Goal: Task Accomplishment & Management: Complete application form

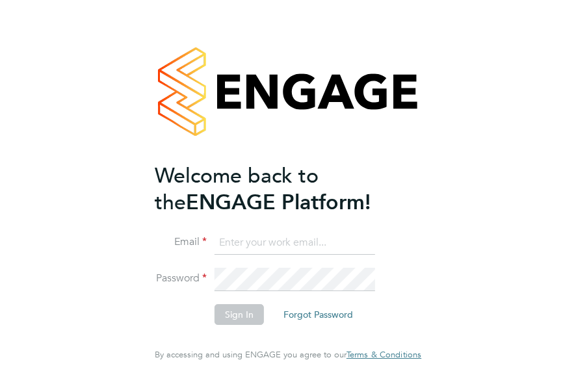
type input "[EMAIL_ADDRESS][DOMAIN_NAME]"
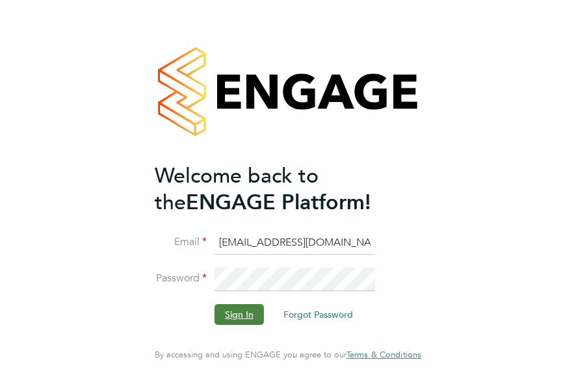
click at [231, 310] on button "Sign In" at bounding box center [239, 314] width 49 height 21
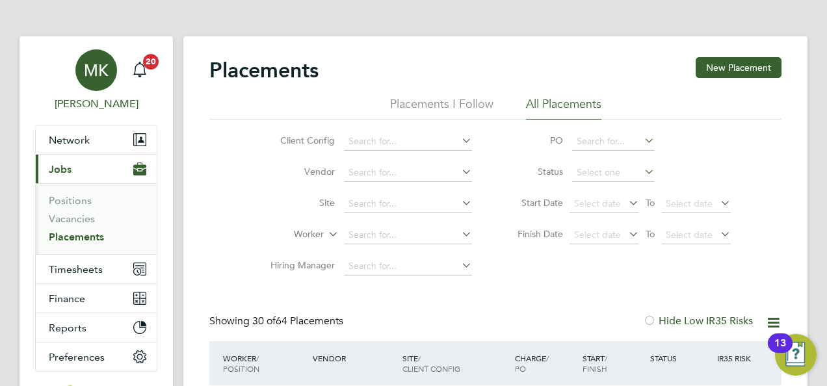
click at [98, 85] on div "MK" at bounding box center [96, 70] width 42 height 42
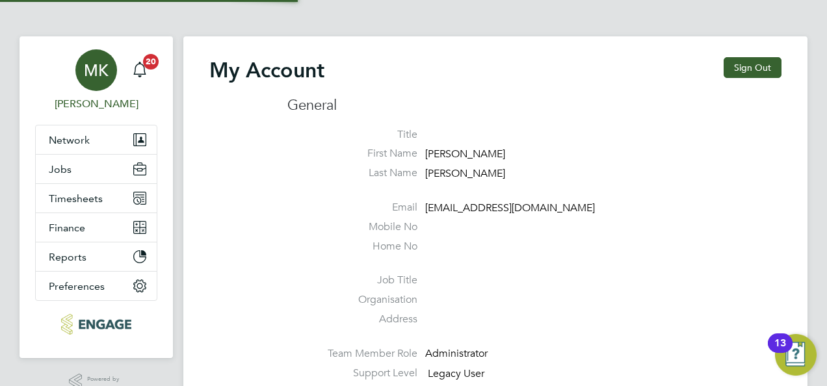
click at [90, 83] on div "MK" at bounding box center [96, 70] width 42 height 42
type input "megan@educationmattersgroup.co.uk"
click at [90, 83] on div "MK" at bounding box center [96, 70] width 42 height 42
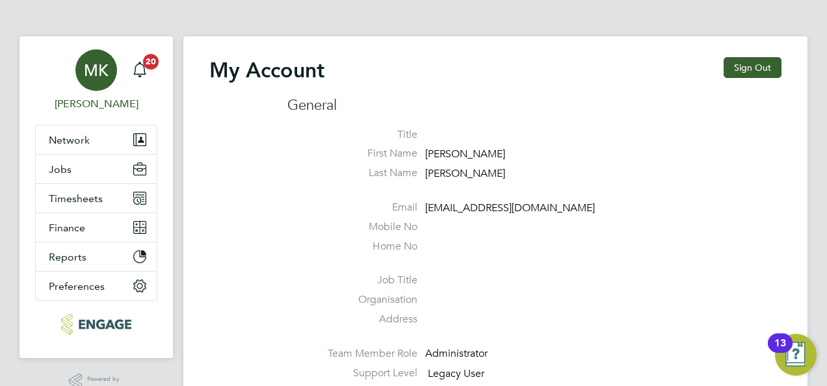
click at [90, 83] on div "MK" at bounding box center [96, 70] width 42 height 42
click at [87, 86] on div "MK" at bounding box center [96, 70] width 42 height 42
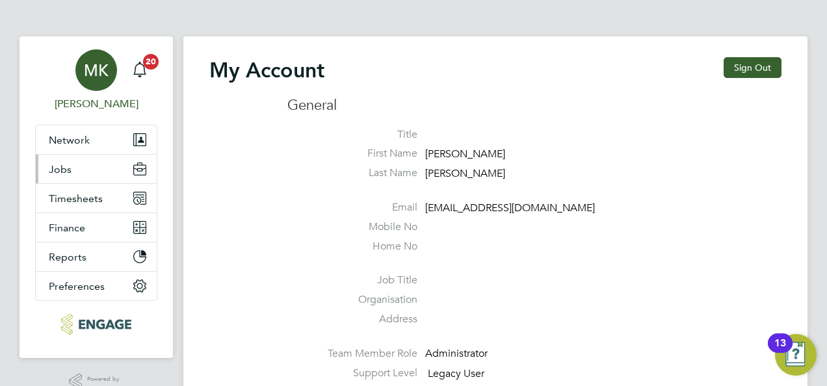
click at [77, 169] on button "Jobs" at bounding box center [96, 169] width 121 height 29
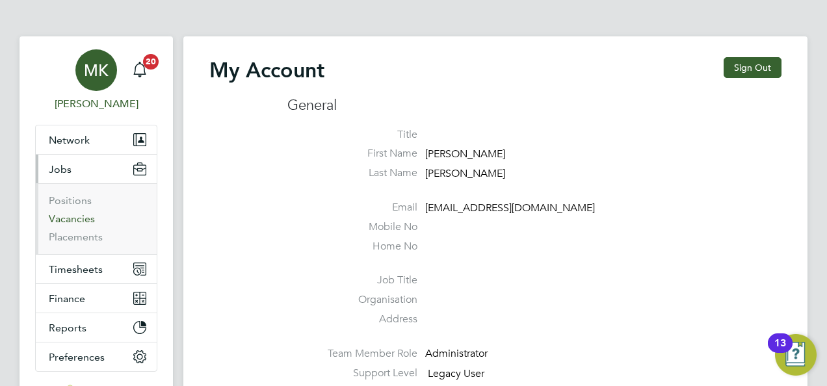
click at [74, 215] on link "Vacancies" at bounding box center [72, 219] width 46 height 12
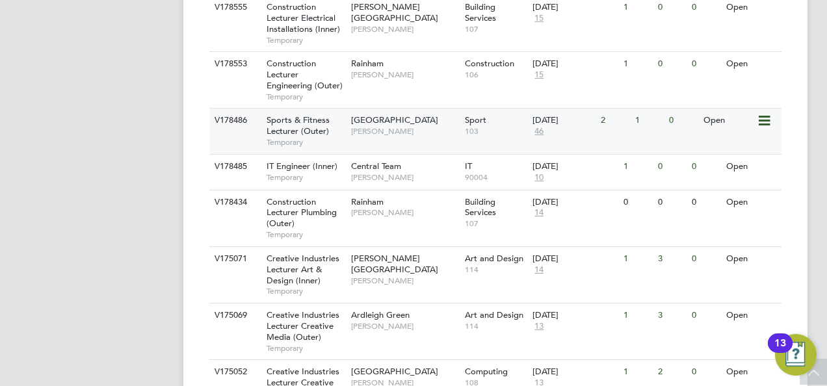
click at [306, 114] on span "Sports & Fitness Lecturer (Outer)" at bounding box center [298, 125] width 63 height 22
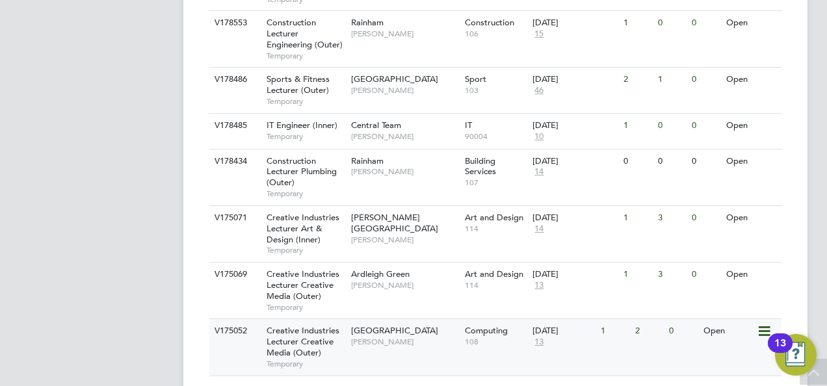
click at [299, 325] on span "Creative Industries Lecturer Creative Media (Outer)" at bounding box center [303, 341] width 73 height 33
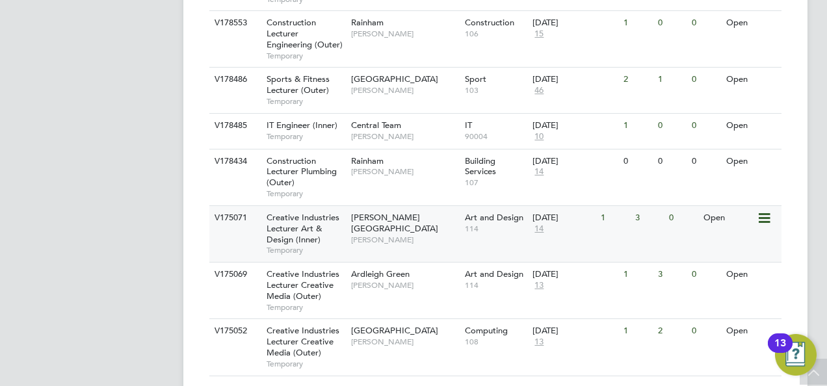
click at [316, 212] on span "Creative Industries Lecturer Art & Design (Inner)" at bounding box center [303, 228] width 73 height 33
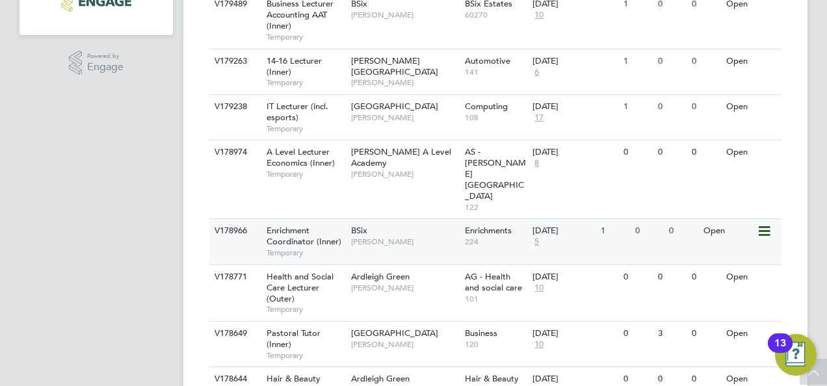
scroll to position [528, 0]
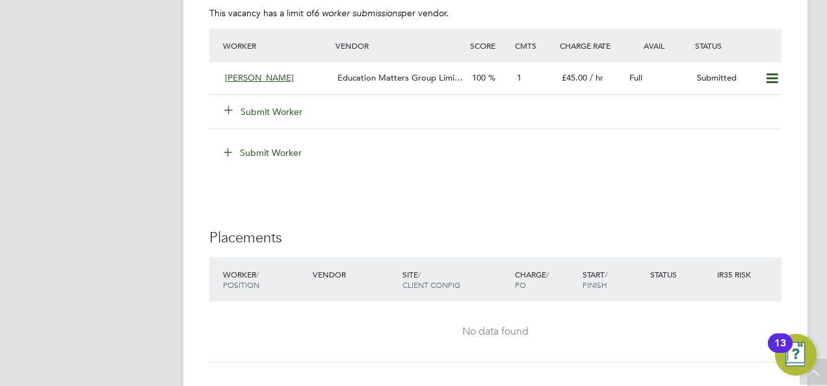
scroll to position [2410, 0]
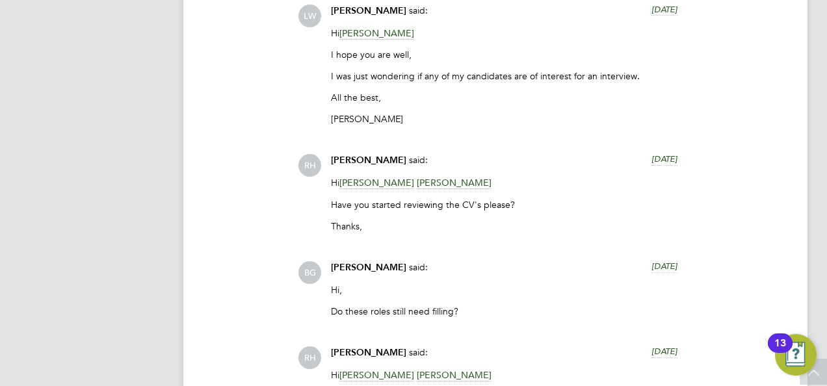
scroll to position [3445, 0]
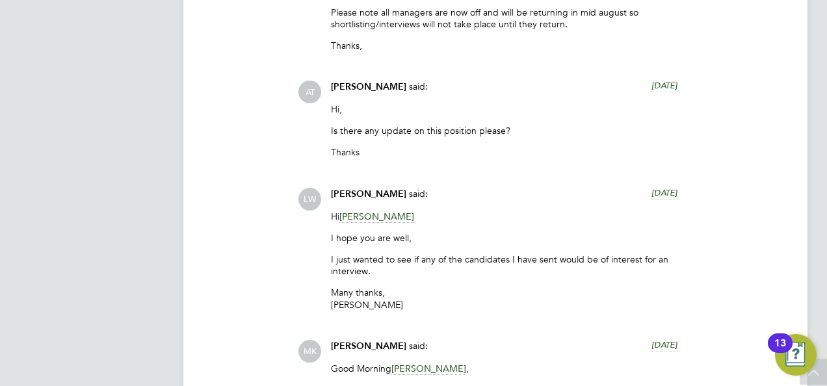
scroll to position [3185, 0]
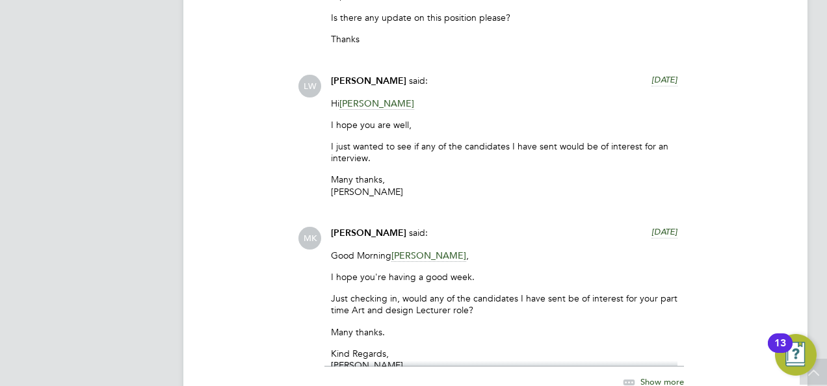
click at [355, 104] on span "[PERSON_NAME]" at bounding box center [376, 104] width 75 height 12
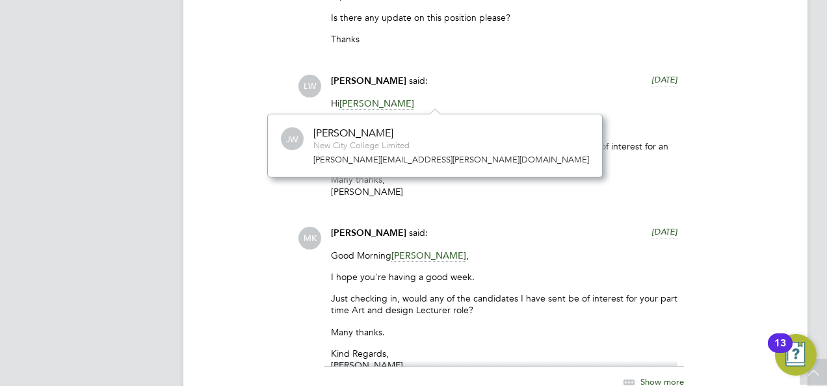
scroll to position [62, 195]
click at [494, 104] on p "Hi John Waite" at bounding box center [504, 104] width 346 height 12
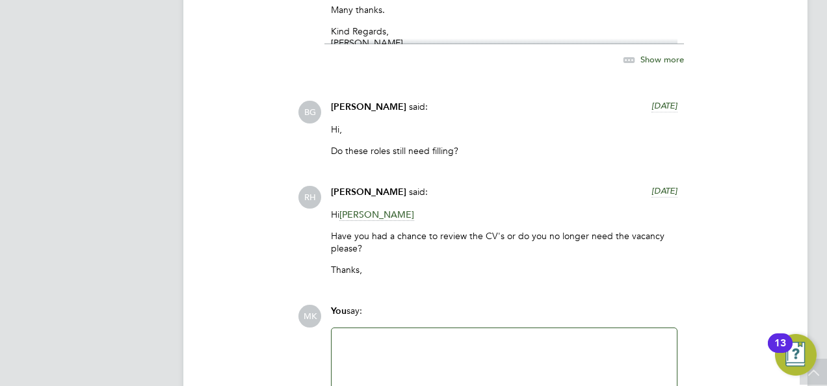
scroll to position [3510, 0]
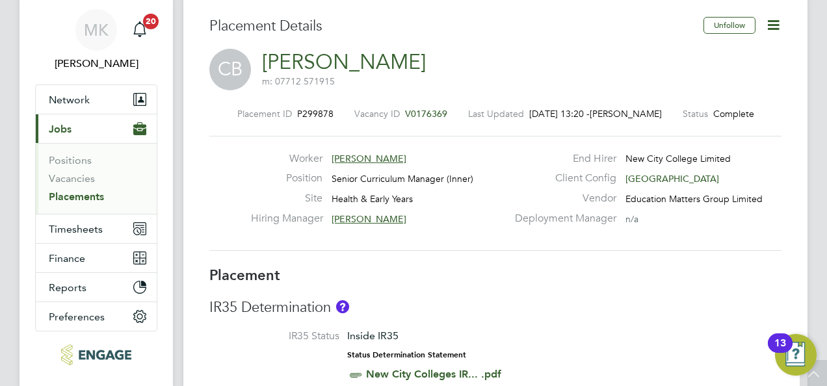
scroll to position [1, 0]
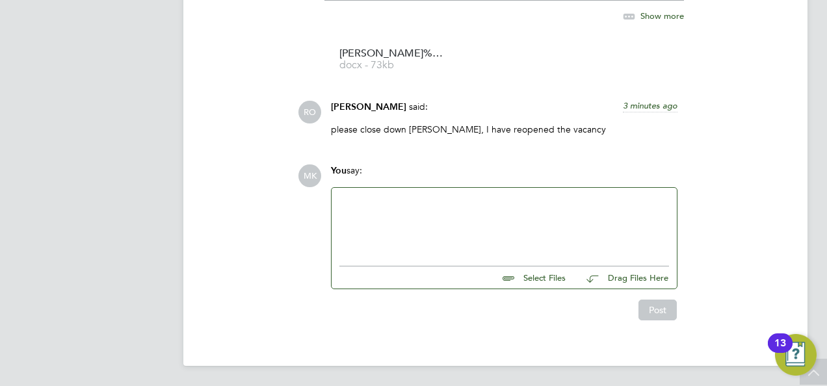
click at [437, 202] on div at bounding box center [504, 224] width 330 height 56
click at [348, 200] on div "THank you Roslyn. It isn't allowing me to" at bounding box center [504, 224] width 330 height 56
click at [515, 199] on div "Thank you Roslyn. It isn't allowing me to" at bounding box center [504, 224] width 330 height 56
click at [414, 201] on div "Thank you Roslyn. It isn't allowing me to" at bounding box center [504, 224] width 330 height 56
click at [451, 230] on div "It isn't allowing me to" at bounding box center [504, 226] width 330 height 12
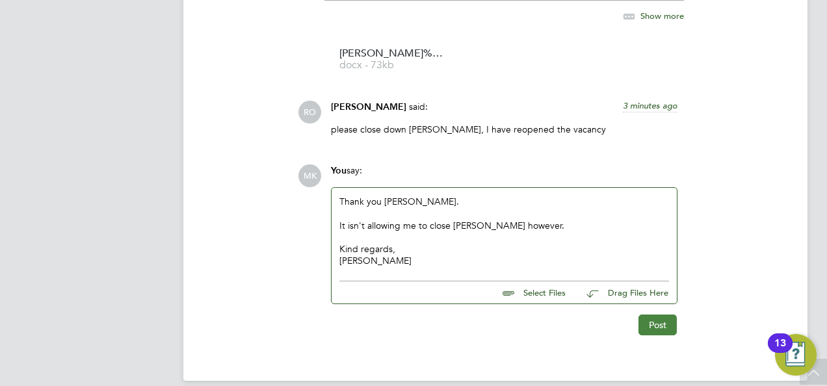
click at [653, 322] on button "Post" at bounding box center [657, 325] width 38 height 21
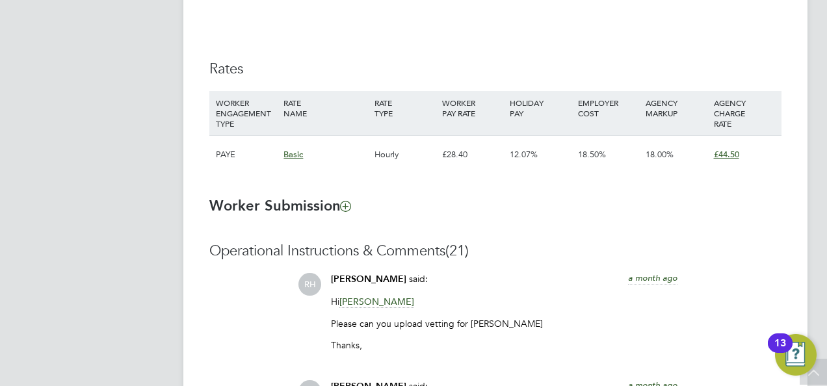
scroll to position [332, 0]
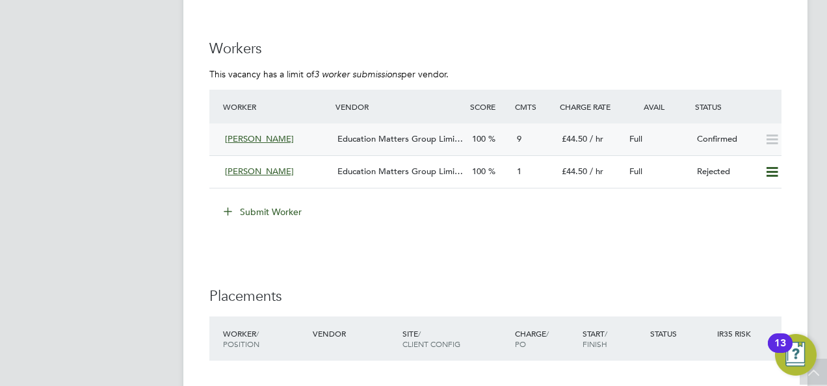
scroll to position [1820, 0]
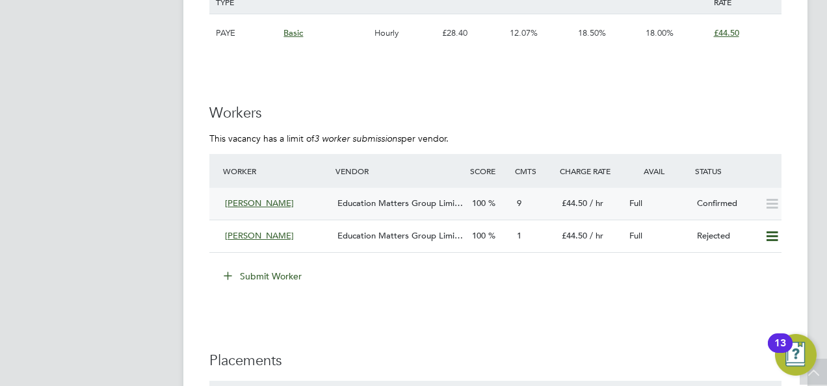
click at [768, 199] on icon at bounding box center [772, 204] width 16 height 10
click at [747, 194] on div "Confirmed" at bounding box center [726, 203] width 68 height 21
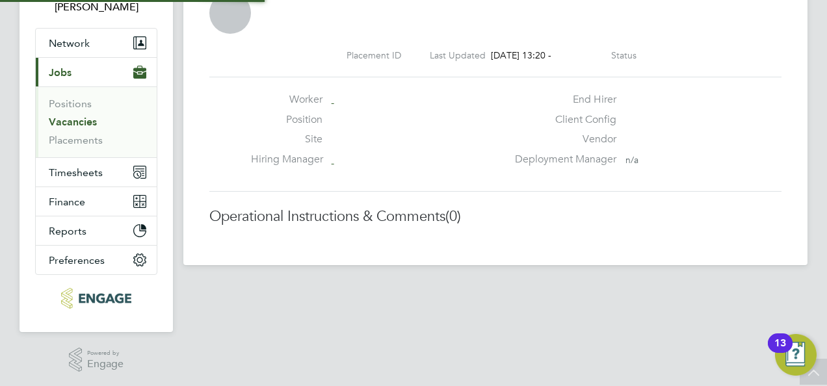
scroll to position [7, 7]
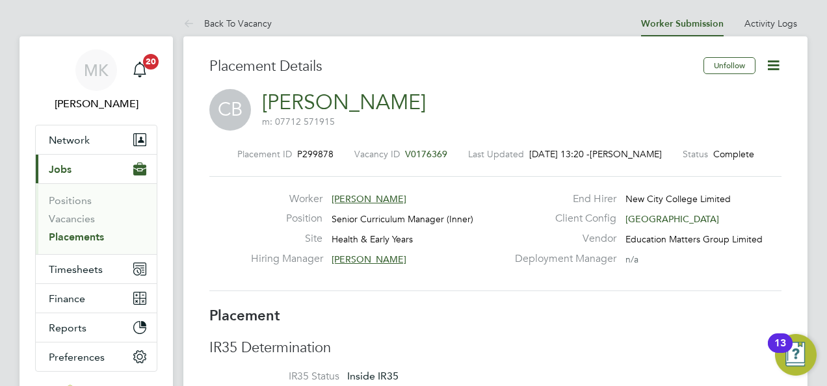
click at [775, 72] on icon at bounding box center [773, 65] width 16 height 16
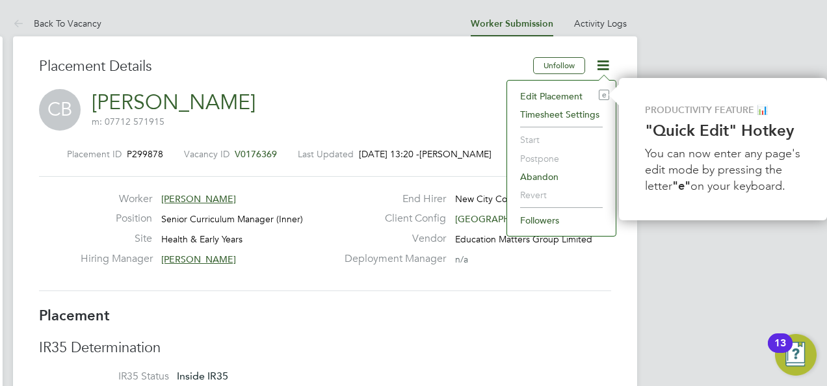
click at [543, 172] on li "Abandon" at bounding box center [562, 177] width 96 height 18
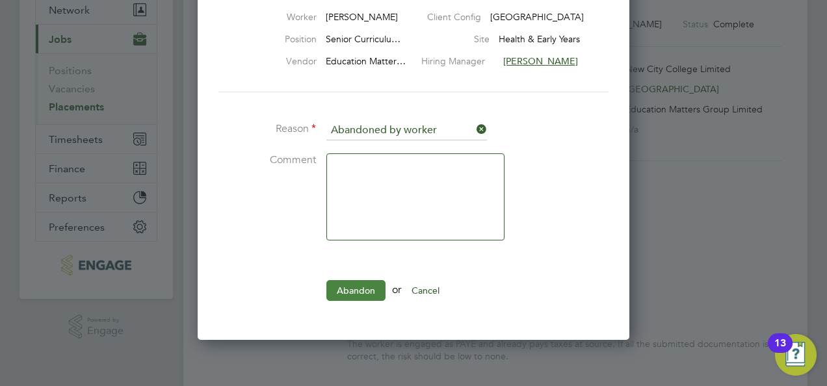
click at [358, 286] on button "Abandon" at bounding box center [355, 290] width 59 height 21
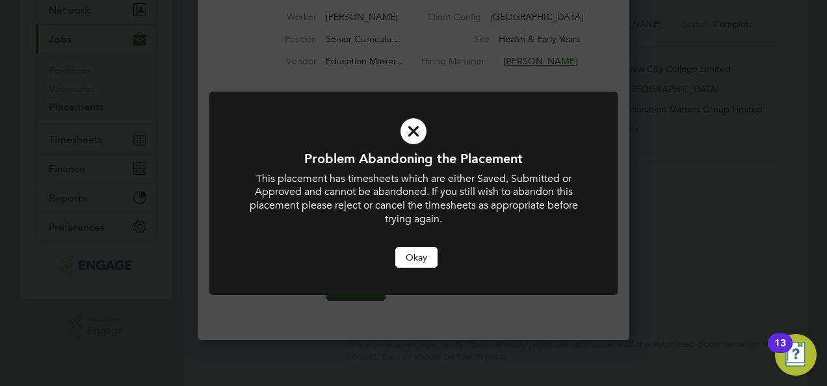
click at [420, 255] on button "Okay" at bounding box center [416, 257] width 42 height 21
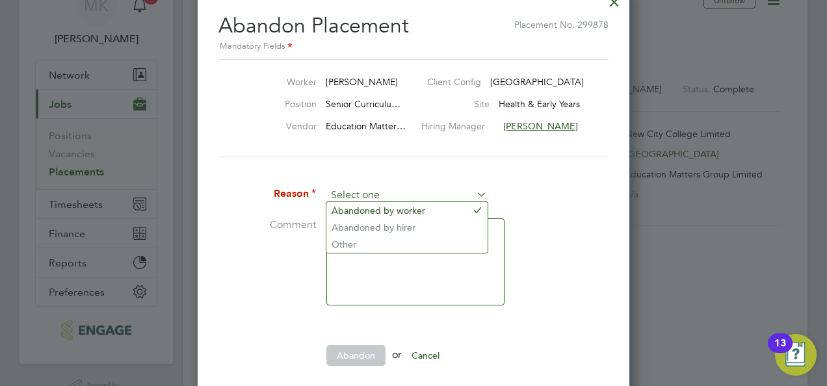
click at [468, 192] on input at bounding box center [406, 196] width 161 height 20
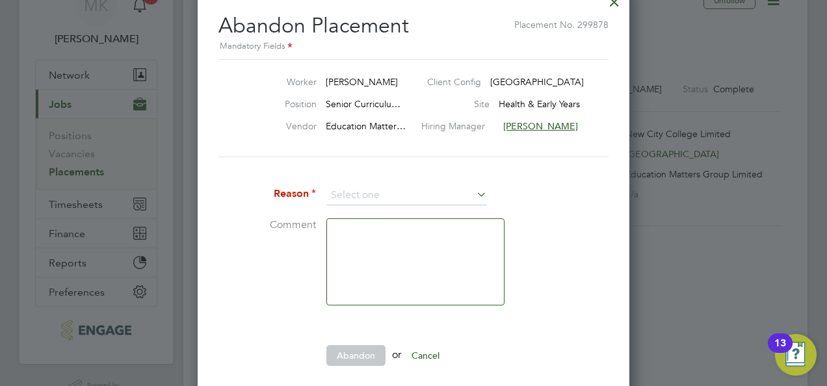
click at [388, 242] on li "Other" at bounding box center [406, 244] width 161 height 17
type input "Other"
click at [356, 352] on button "Abandon" at bounding box center [355, 355] width 59 height 21
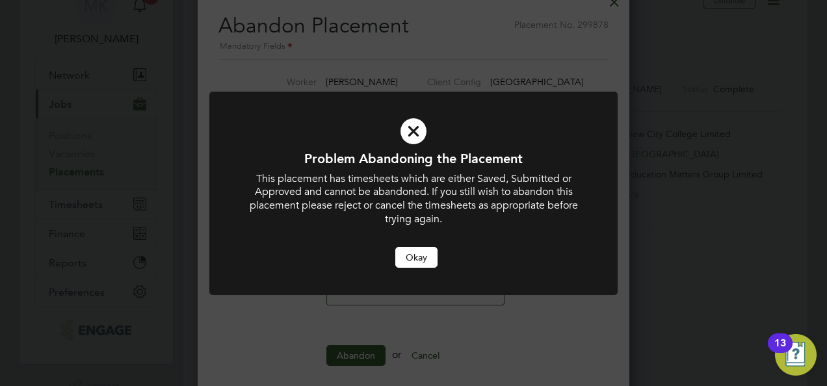
click at [424, 254] on button "Okay" at bounding box center [416, 257] width 42 height 21
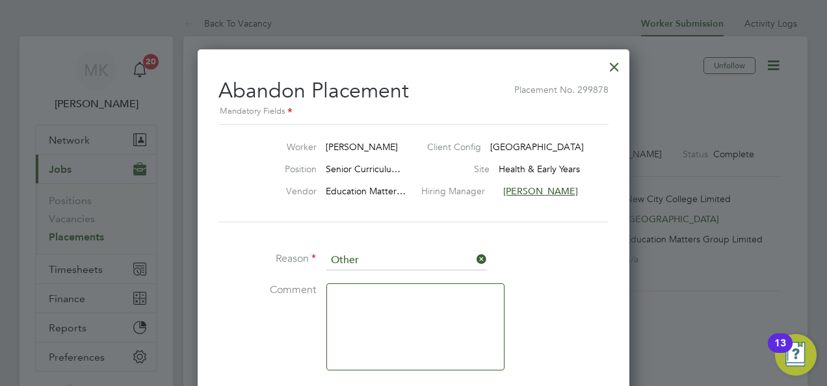
click at [619, 64] on div at bounding box center [614, 63] width 23 height 23
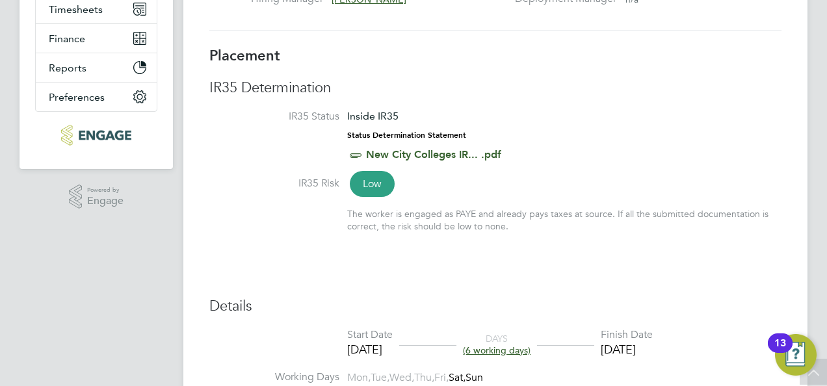
scroll to position [0, 0]
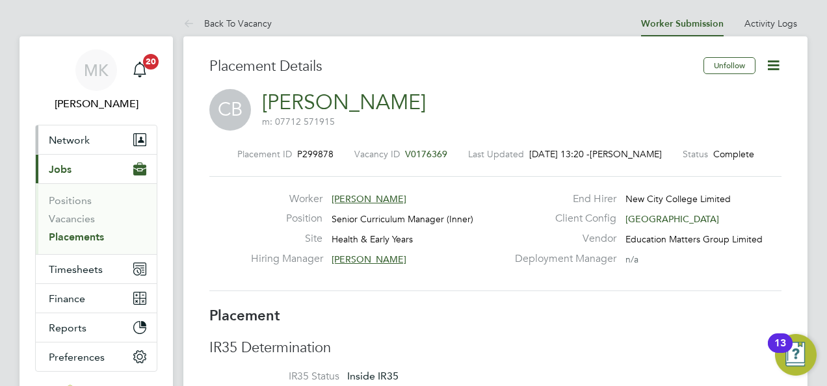
click at [68, 135] on span "Network" at bounding box center [69, 140] width 41 height 12
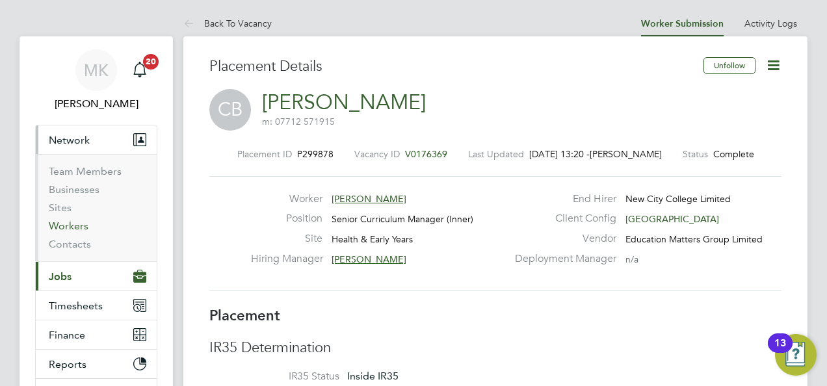
click at [74, 227] on link "Workers" at bounding box center [69, 226] width 40 height 12
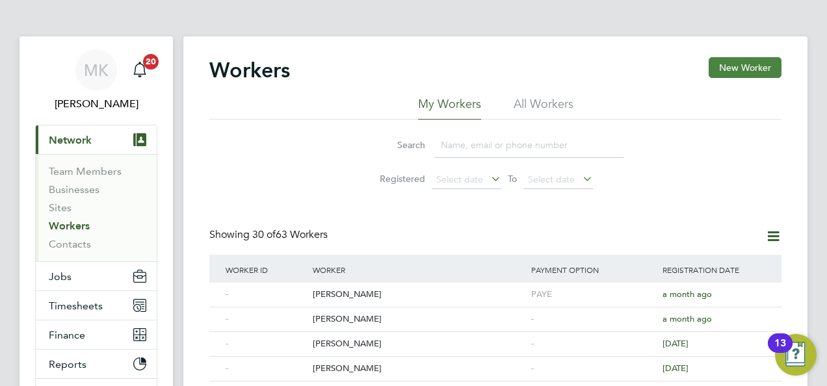
click at [747, 68] on button "New Worker" at bounding box center [745, 67] width 73 height 21
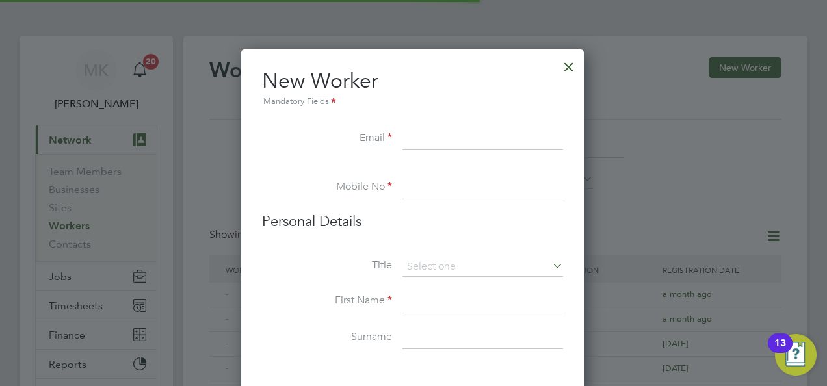
scroll to position [1100, 344]
paste input "Adeela1988@yahoo.com"
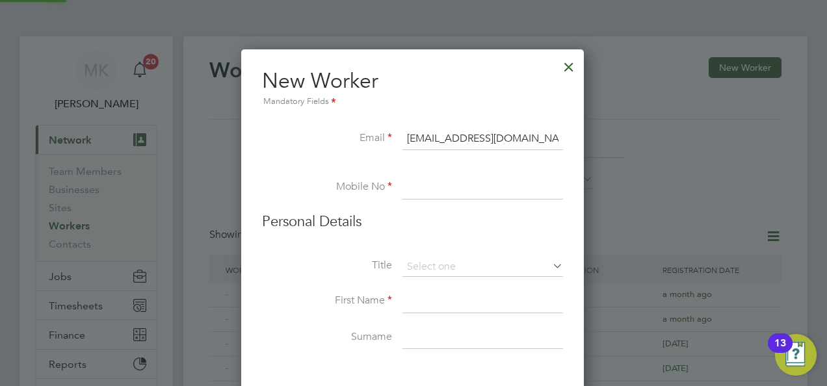
type input "Adeela1988@yahoo.com"
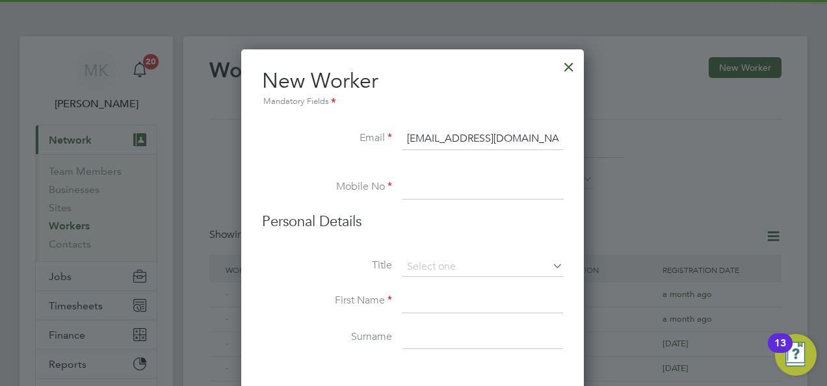
click at [425, 189] on input at bounding box center [482, 187] width 161 height 23
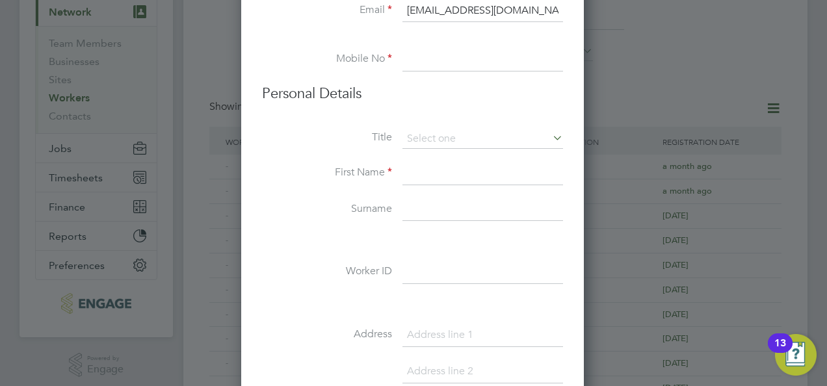
scroll to position [130, 0]
click at [439, 135] on input at bounding box center [482, 137] width 161 height 20
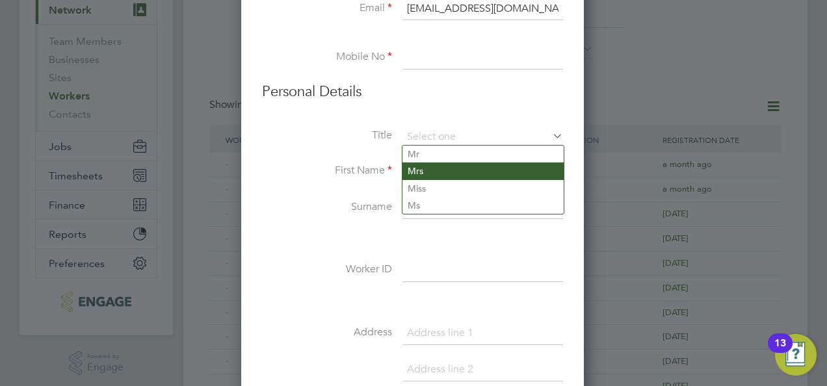
click at [433, 174] on li "Mrs" at bounding box center [482, 171] width 161 height 17
type input "Mrs"
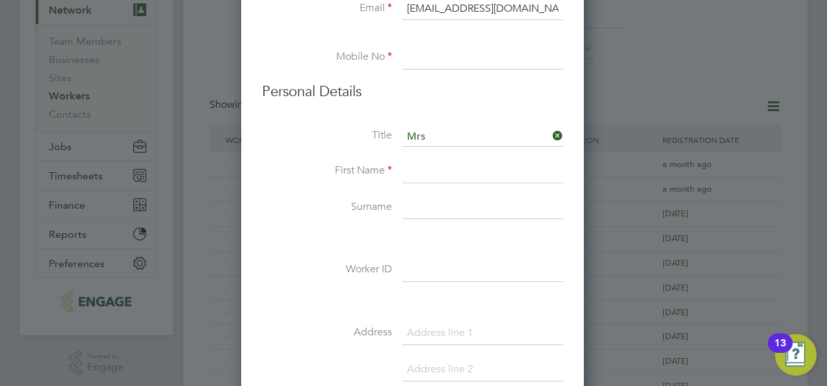
click at [432, 174] on input at bounding box center [482, 171] width 161 height 23
type input "Adeela"
paste input "Anwar"
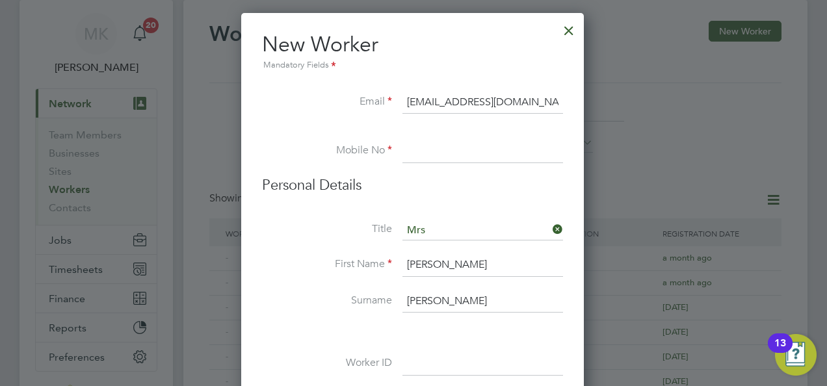
scroll to position [0, 0]
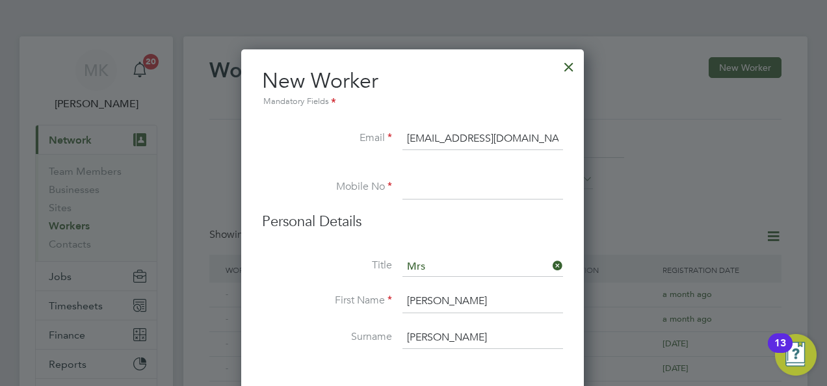
type input "Anwar"
click at [429, 193] on input at bounding box center [482, 187] width 161 height 23
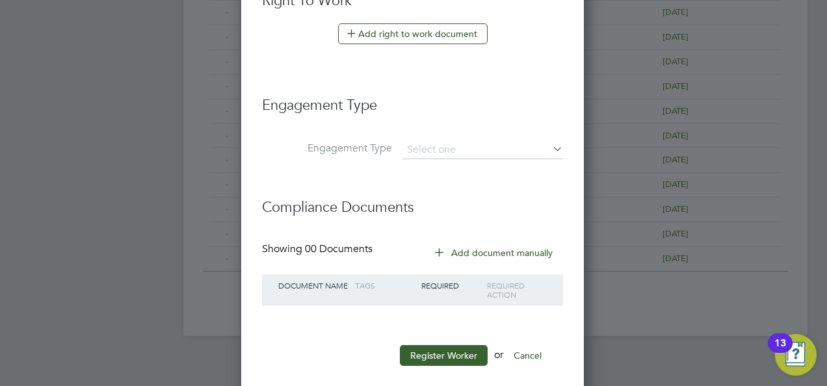
scroll to position [763, 0]
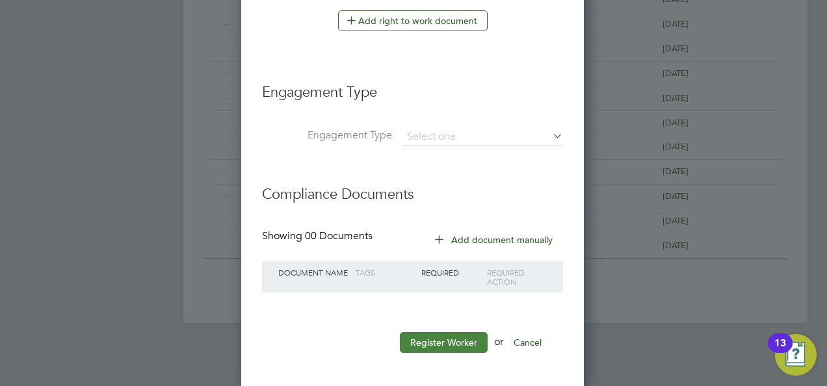
type input "07969585884"
click at [423, 341] on button "Register Worker" at bounding box center [444, 342] width 88 height 21
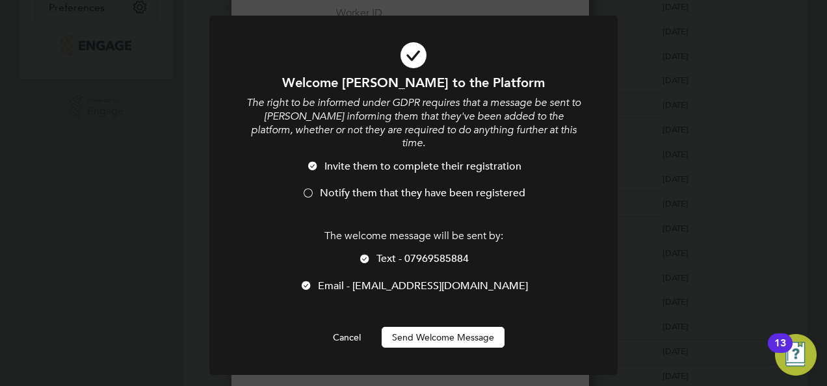
scroll to position [1100, 363]
click at [428, 327] on button "Send Welcome Message" at bounding box center [443, 337] width 123 height 21
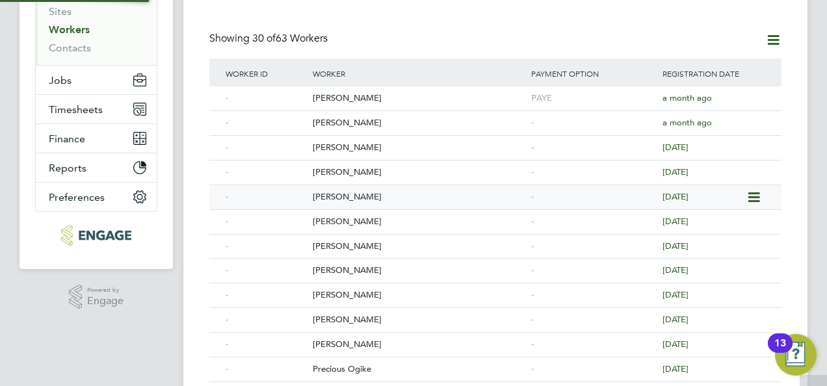
scroll to position [0, 0]
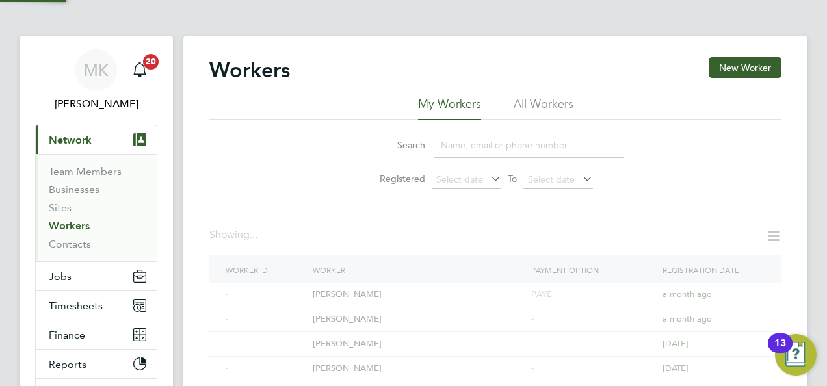
click at [69, 138] on span "Network" at bounding box center [70, 140] width 43 height 12
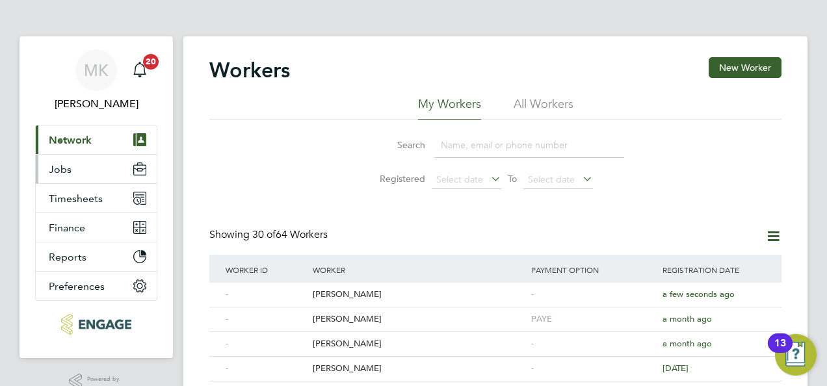
click at [68, 174] on span "Jobs" at bounding box center [60, 169] width 23 height 12
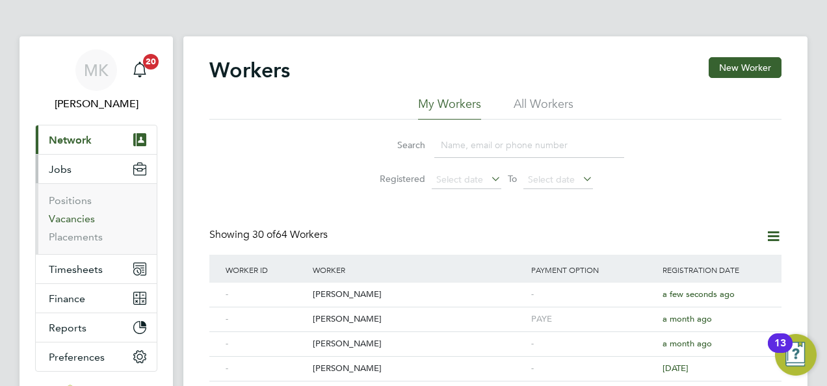
click at [74, 216] on link "Vacancies" at bounding box center [72, 219] width 46 height 12
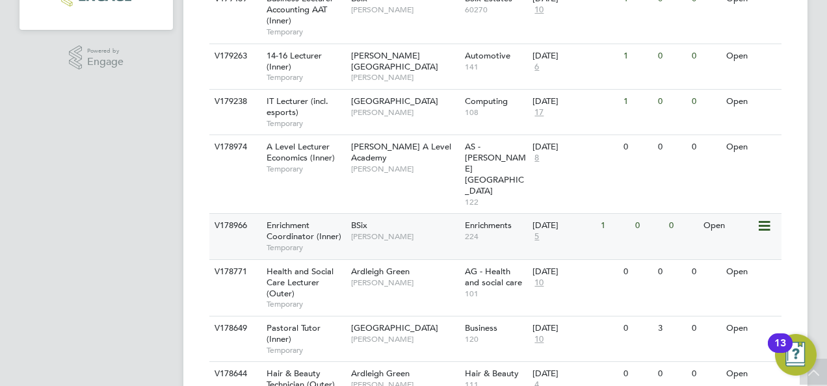
scroll to position [378, 0]
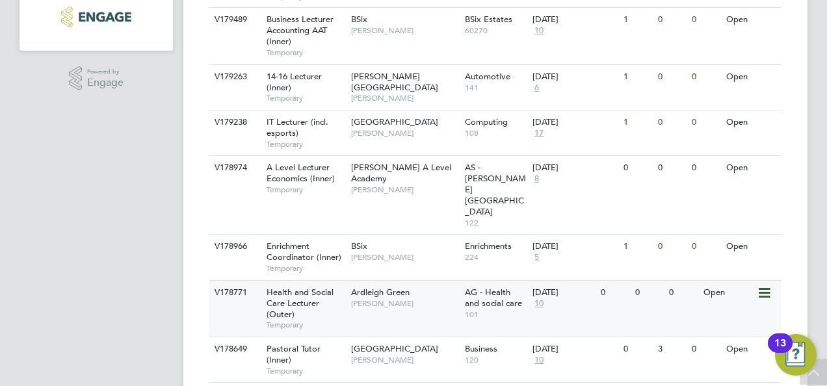
click at [328, 287] on span "Health and Social Care Lecturer (Outer)" at bounding box center [300, 303] width 67 height 33
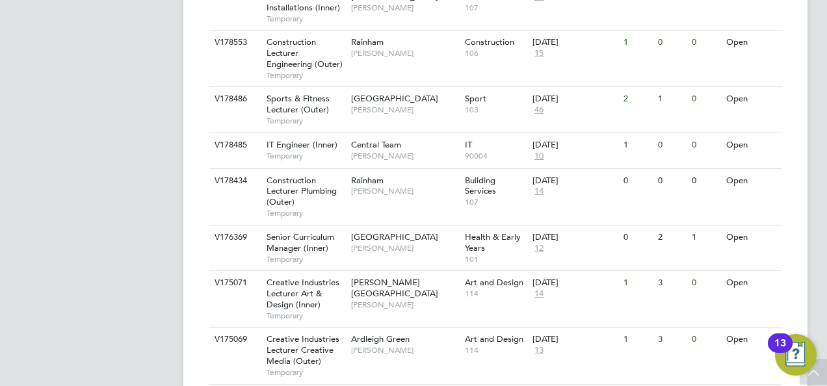
scroll to position [898, 0]
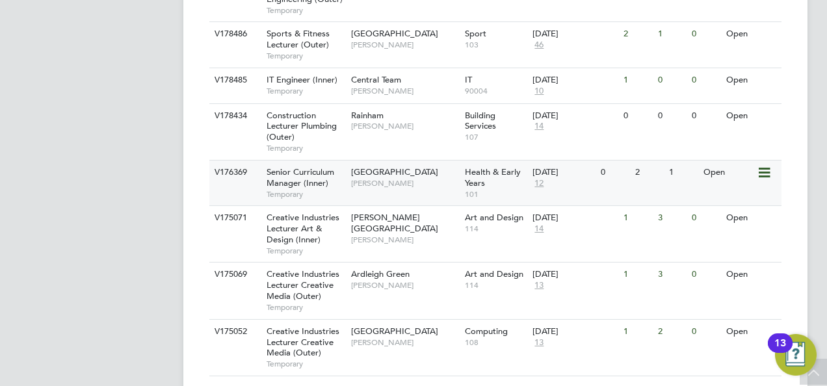
click at [315, 161] on div "Senior Curriculum Manager (Inner) Temporary" at bounding box center [302, 183] width 91 height 45
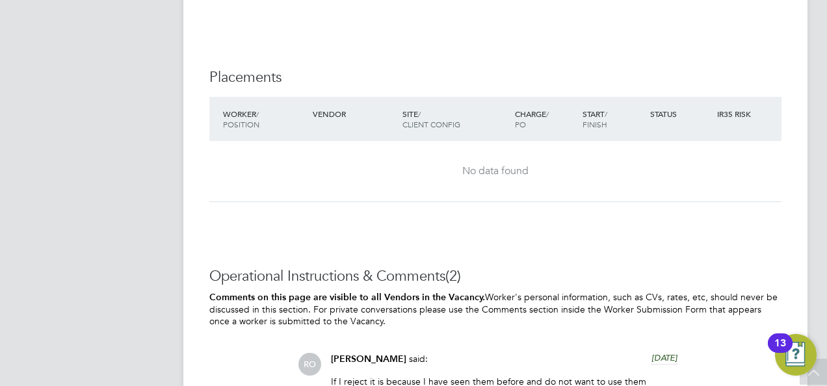
scroll to position [2340, 0]
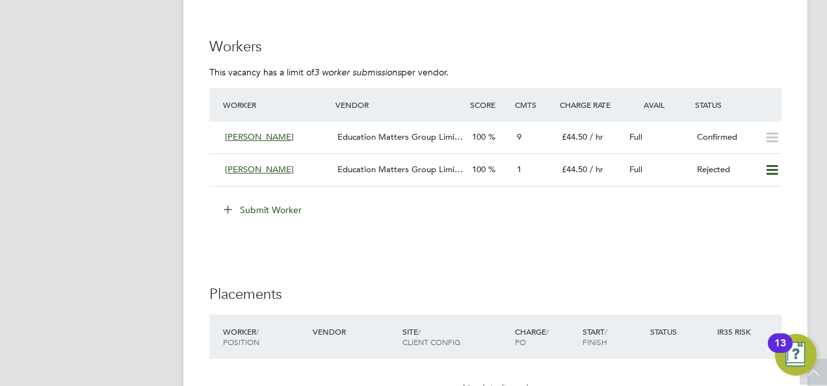
scroll to position [1885, 0]
click at [253, 201] on button "Submit Worker" at bounding box center [264, 211] width 98 height 21
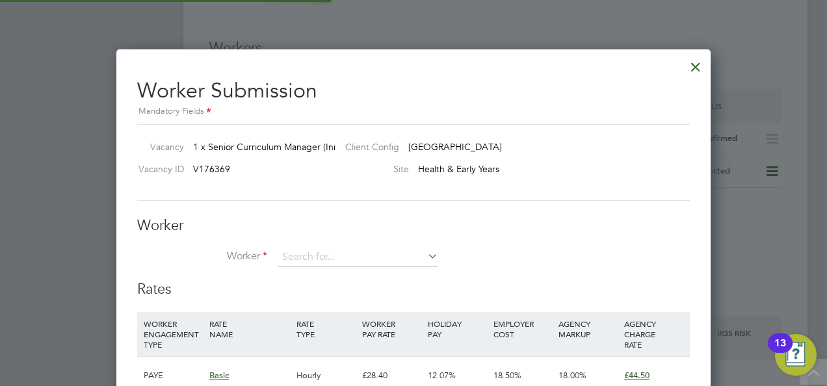
scroll to position [7, 7]
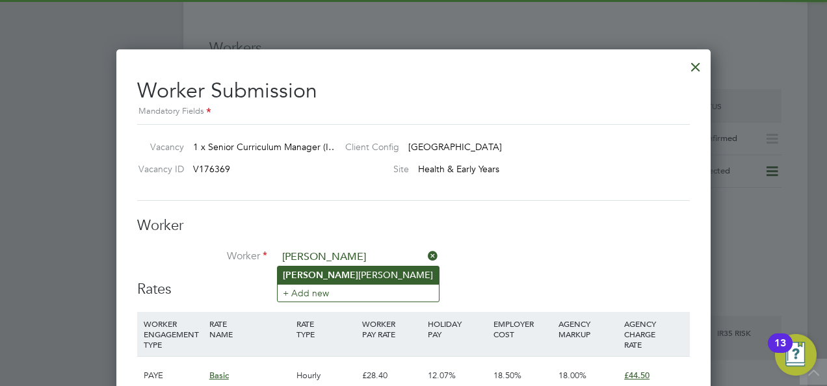
click at [326, 275] on li "Adeela Anwar" at bounding box center [358, 276] width 161 height 18
type input "Adeela Anwar"
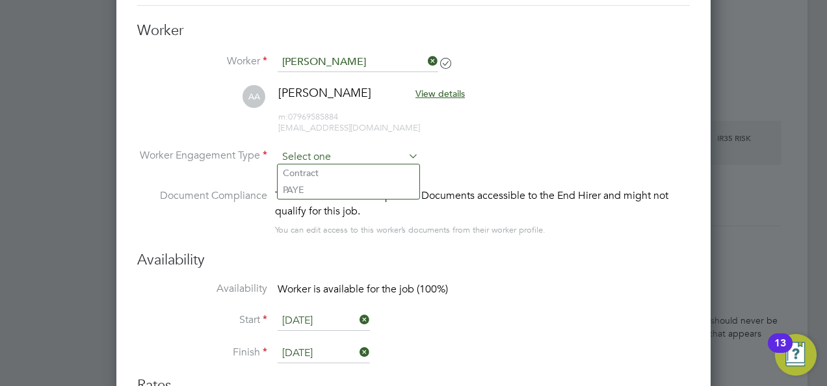
click at [389, 160] on input at bounding box center [348, 158] width 141 height 20
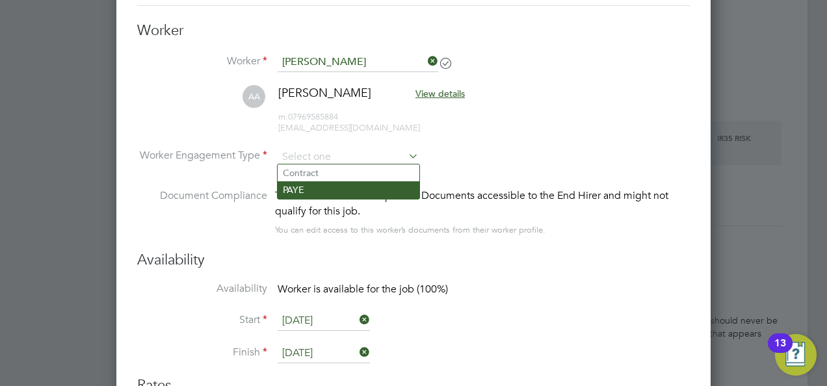
click at [337, 186] on li "PAYE" at bounding box center [349, 189] width 142 height 17
type input "PAYE"
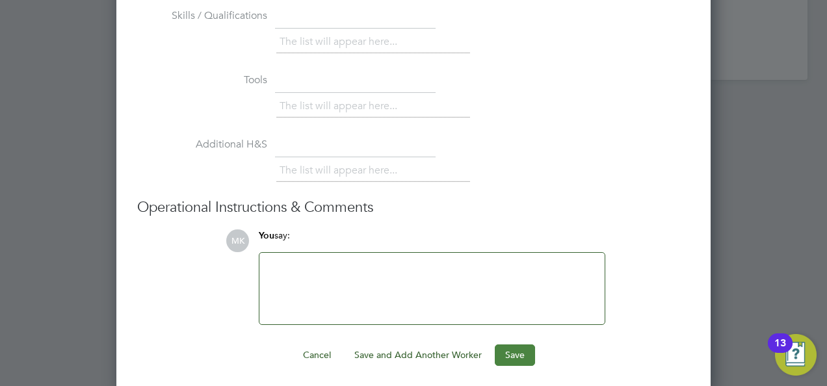
click at [511, 348] on button "Save" at bounding box center [515, 355] width 40 height 21
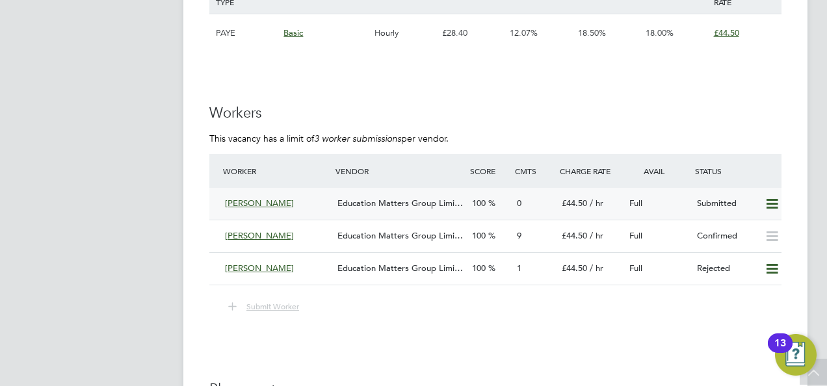
click at [404, 193] on div "Education Matters Group Limi…" at bounding box center [399, 203] width 135 height 21
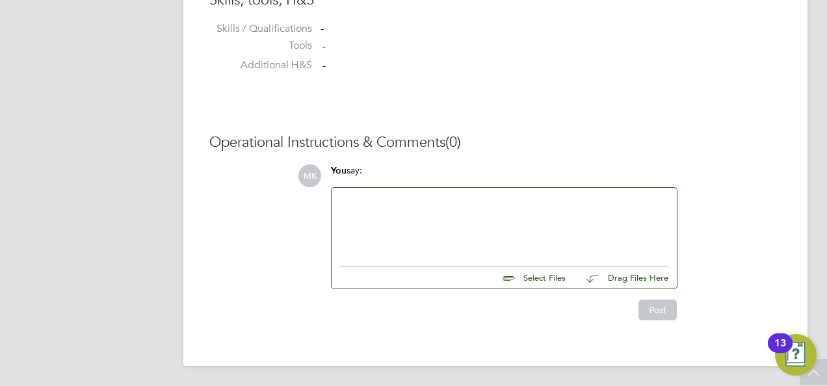
click at [463, 222] on div at bounding box center [504, 224] width 330 height 56
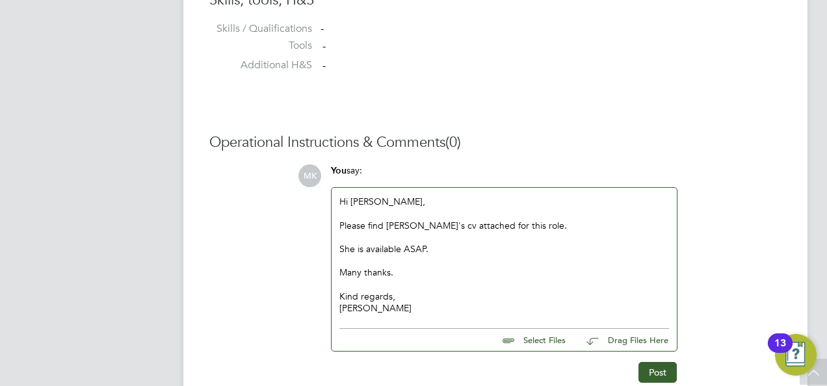
click at [547, 332] on input "file" at bounding box center [571, 338] width 195 height 18
click at [562, 337] on input "file" at bounding box center [571, 338] width 195 height 18
type input "C:\fakepath\EMG CV Adeela-Senior Curriculum Manager-EY and Health and Social Ca…"
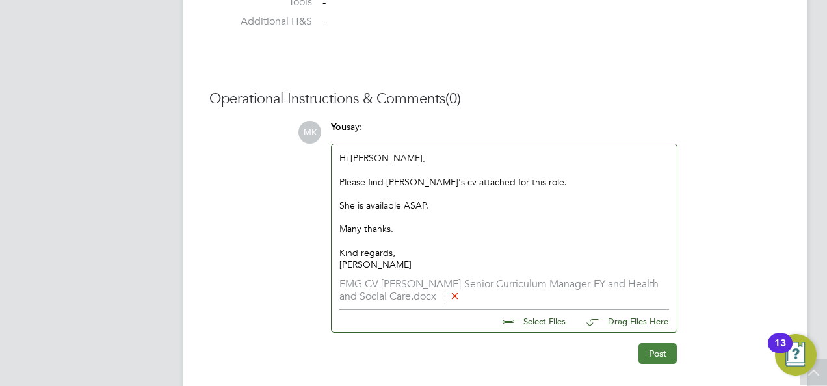
scroll to position [1180, 0]
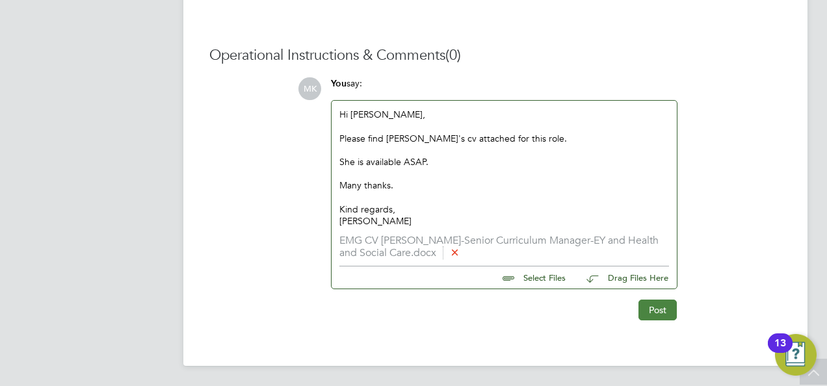
click at [662, 309] on button "Post" at bounding box center [657, 310] width 38 height 21
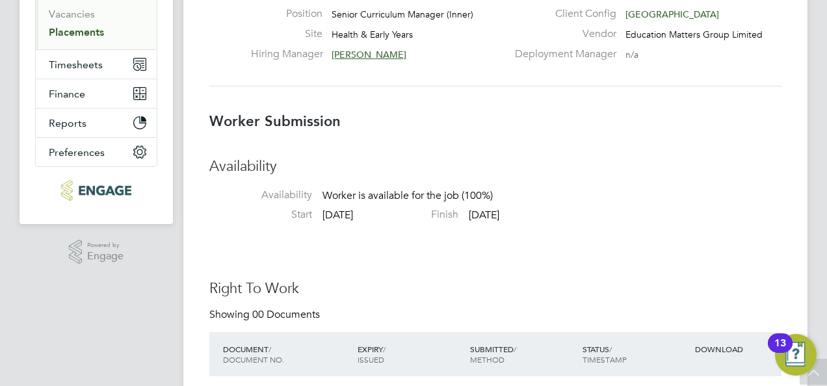
scroll to position [0, 0]
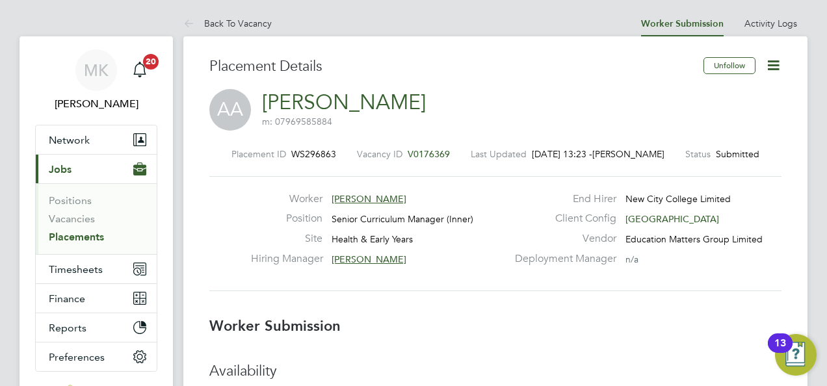
click at [281, 59] on h3 "Placement Details" at bounding box center [451, 66] width 484 height 19
click at [237, 24] on link "Back To Vacancy" at bounding box center [227, 24] width 88 height 12
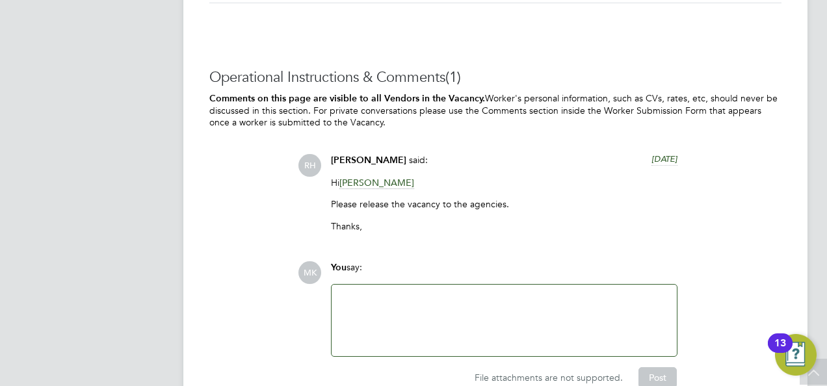
scroll to position [2383, 0]
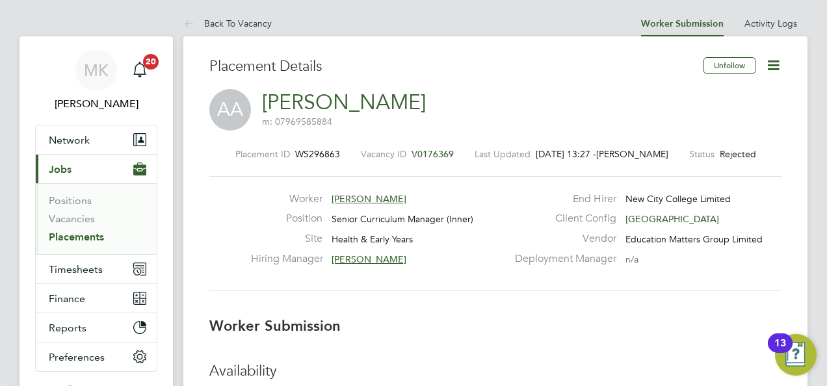
click at [241, 24] on link "Back To Vacancy" at bounding box center [227, 24] width 88 height 12
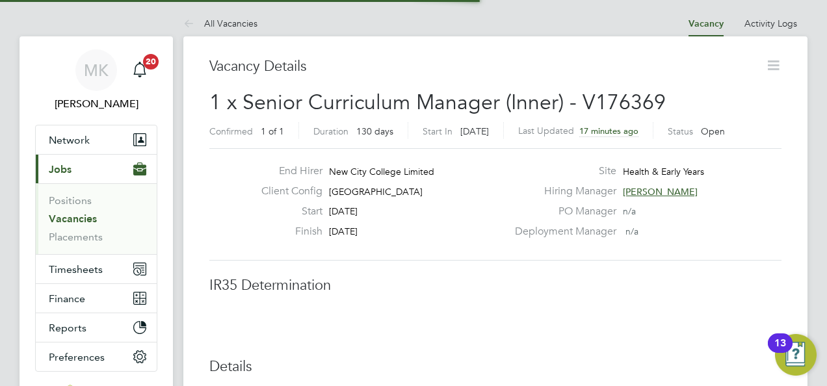
scroll to position [7, 7]
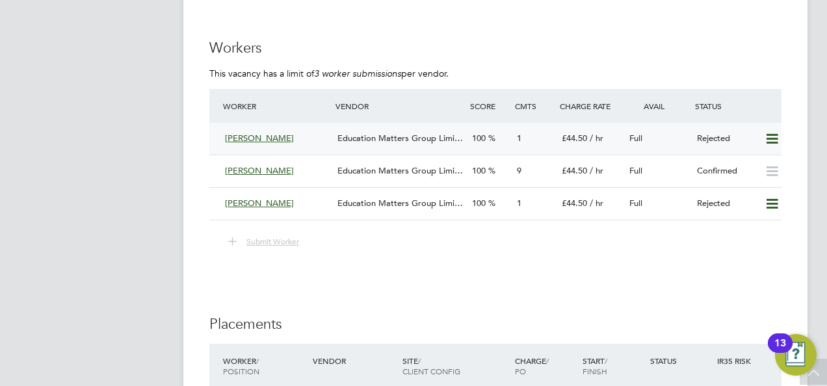
click at [766, 134] on icon at bounding box center [772, 139] width 16 height 10
click at [760, 68] on p "This vacancy has a limit of 3 worker submissions per vendor." at bounding box center [495, 74] width 572 height 12
click at [766, 166] on icon at bounding box center [772, 171] width 16 height 10
click at [770, 134] on icon at bounding box center [772, 139] width 16 height 10
click at [766, 199] on icon at bounding box center [772, 204] width 16 height 10
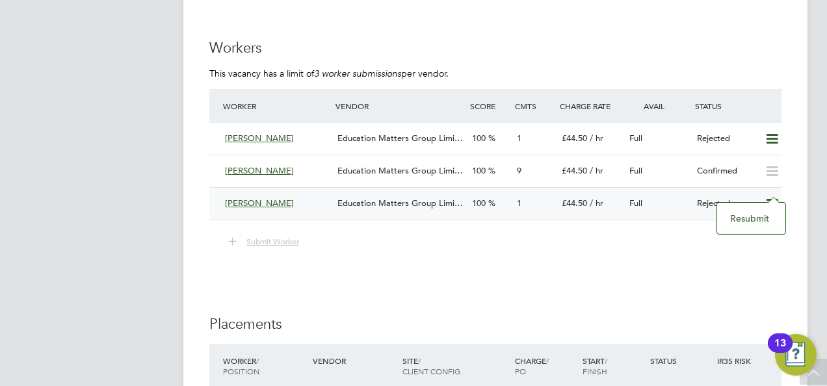
click at [664, 233] on div "Submit Worker" at bounding box center [495, 241] width 572 height 17
click at [774, 166] on icon at bounding box center [772, 171] width 16 height 10
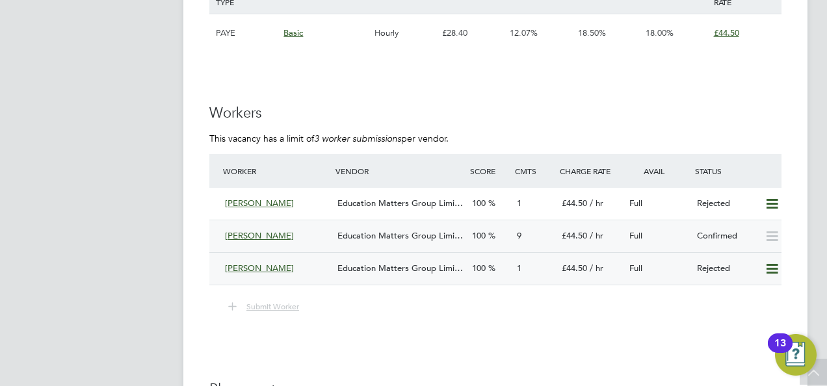
click at [770, 264] on icon at bounding box center [772, 269] width 16 height 10
click at [666, 313] on li "Submit Worker" at bounding box center [495, 313] width 572 height 30
click at [242, 263] on span "Reena Gour" at bounding box center [259, 268] width 69 height 11
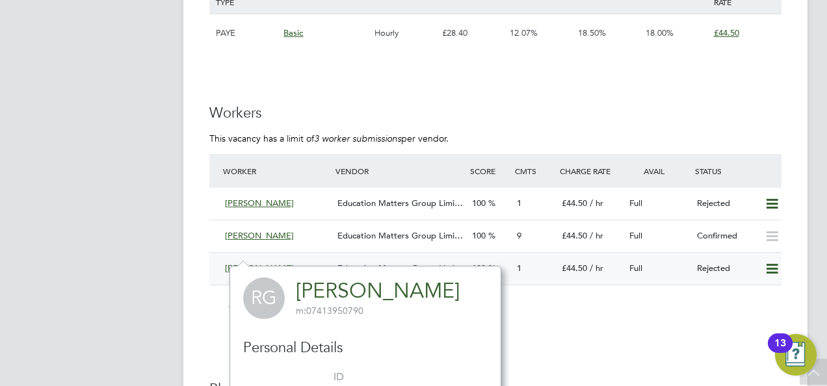
click at [259, 263] on span "Reena Gour" at bounding box center [259, 268] width 69 height 11
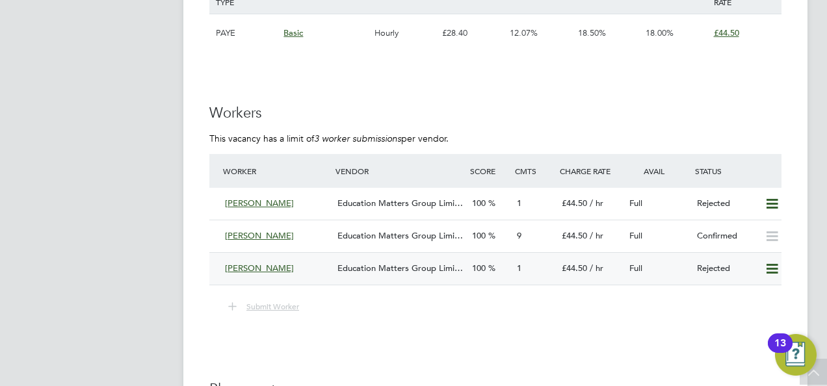
click at [344, 258] on div "Education Matters Group Limi…" at bounding box center [399, 268] width 135 height 21
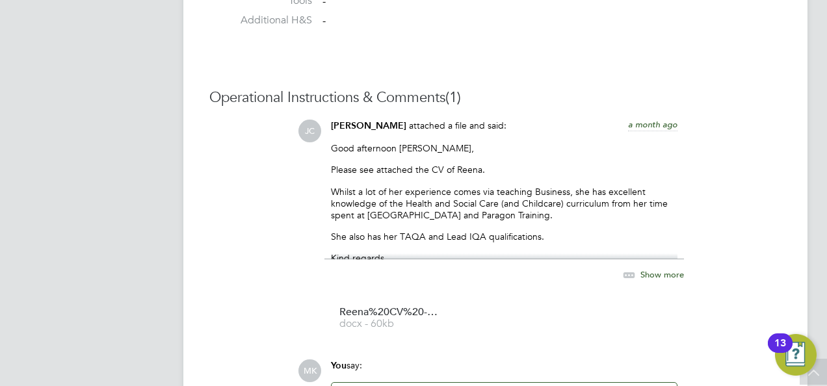
click at [637, 274] on icon at bounding box center [629, 275] width 16 height 16
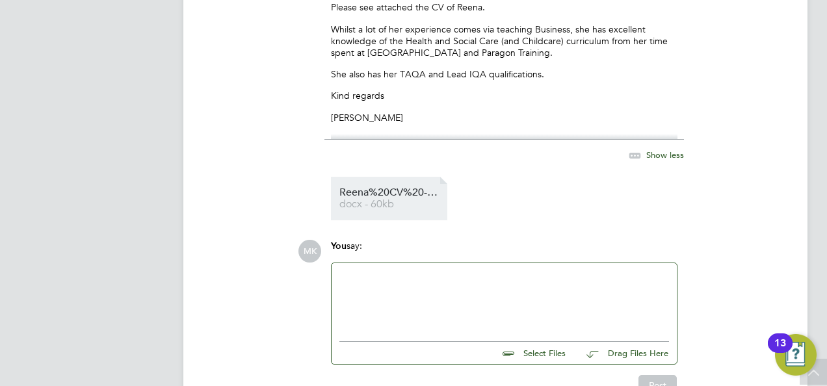
click at [382, 189] on span "Reena%20CV%20-%20Health%20and%20Social%20Care" at bounding box center [391, 193] width 104 height 10
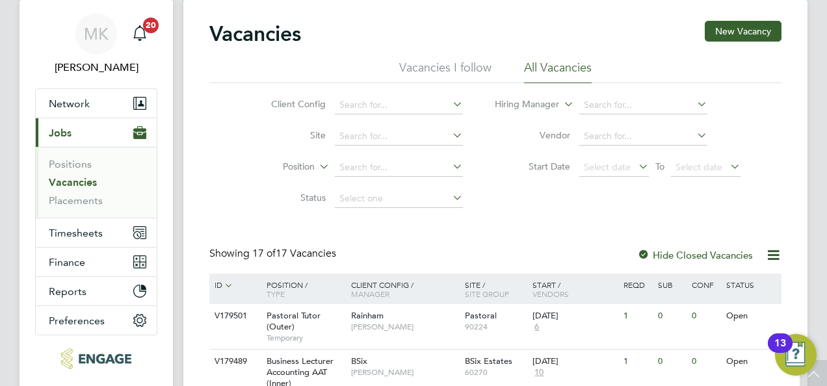
scroll to position [8, 0]
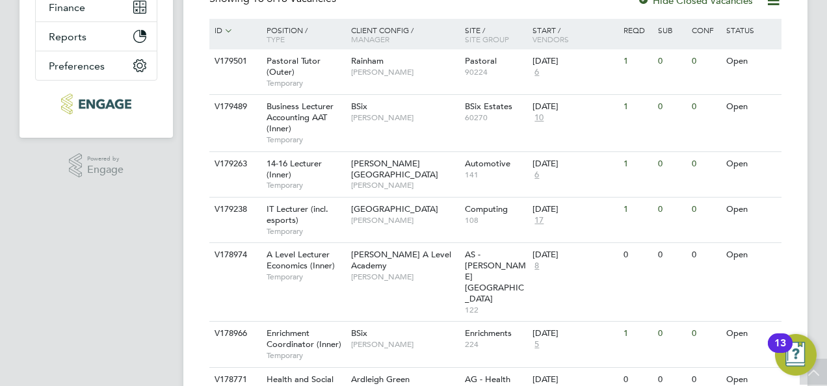
scroll to position [248, 0]
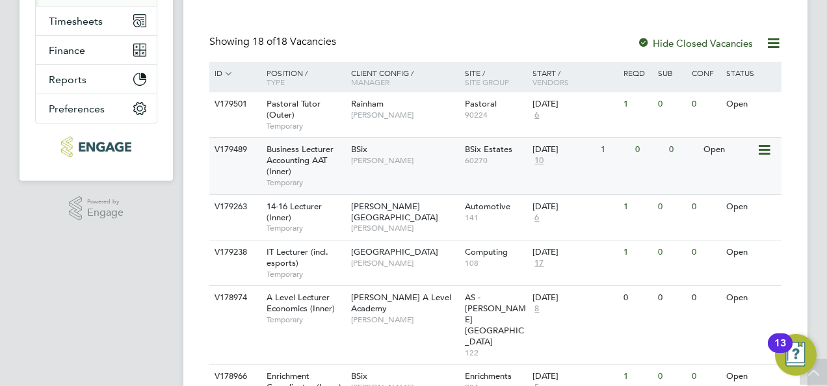
click at [329, 160] on div "Business Lecturer Accounting AAT (Inner) Temporary" at bounding box center [302, 166] width 91 height 56
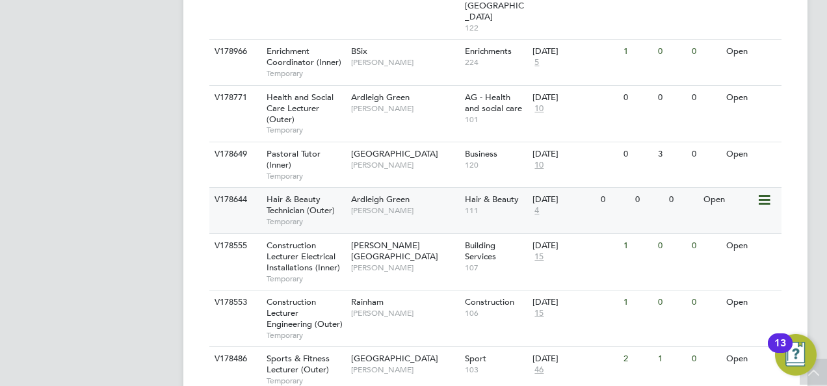
scroll to position [508, 0]
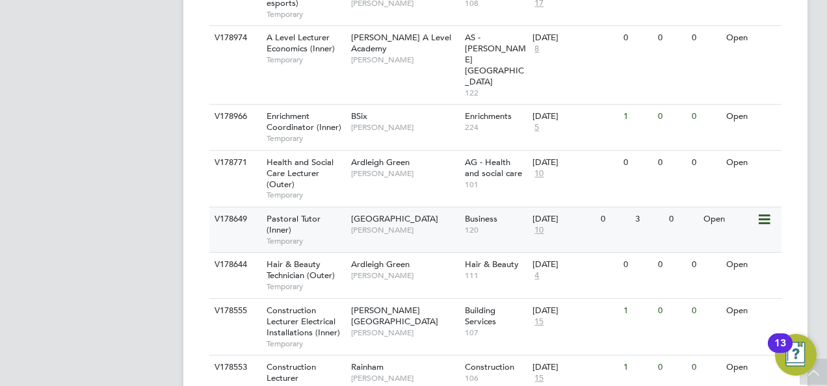
click at [308, 213] on span "Pastoral Tutor (Inner)" at bounding box center [294, 224] width 54 height 22
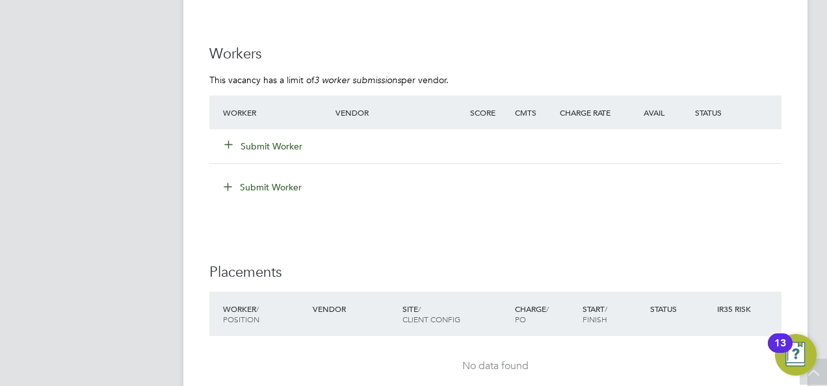
scroll to position [2215, 0]
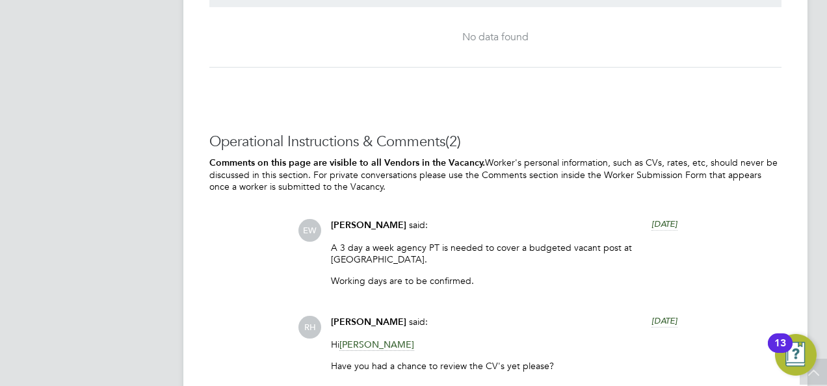
scroll to position [3055, 0]
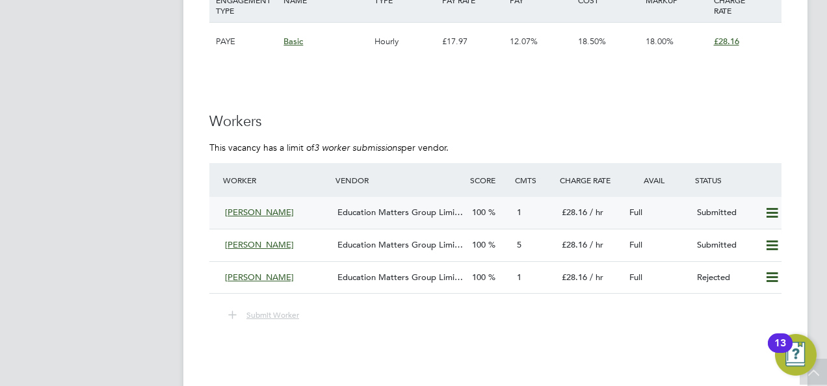
click at [354, 204] on div "Education Matters Group Limi…" at bounding box center [399, 212] width 135 height 21
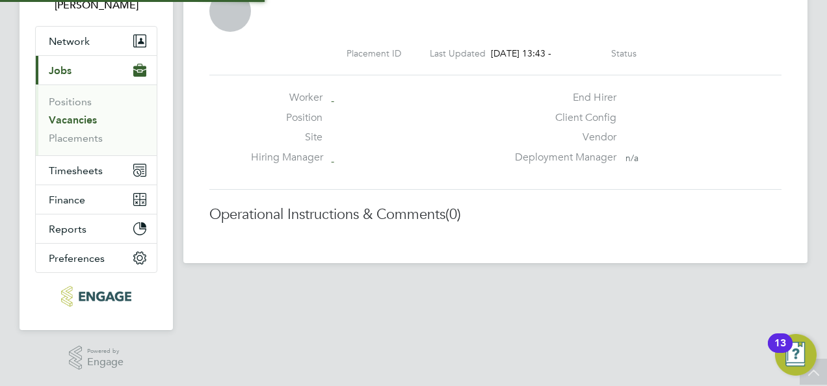
scroll to position [97, 0]
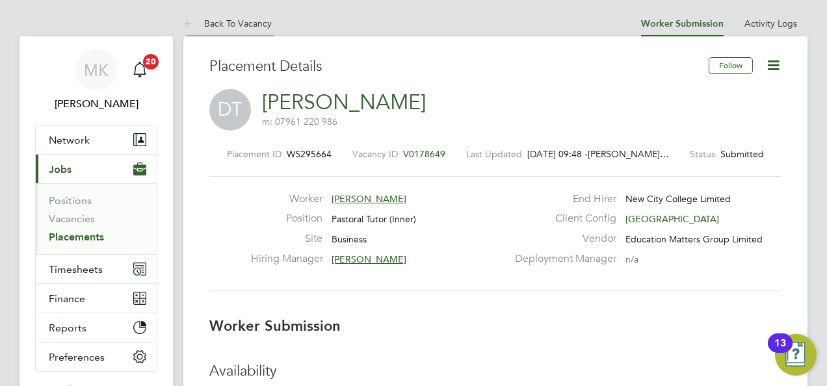
click at [262, 26] on link "Back To Vacancy" at bounding box center [227, 24] width 88 height 12
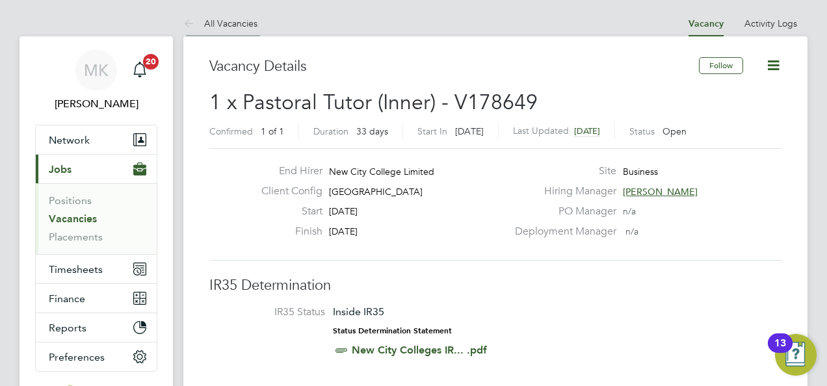
click at [248, 23] on link "All Vacancies" at bounding box center [220, 24] width 74 height 12
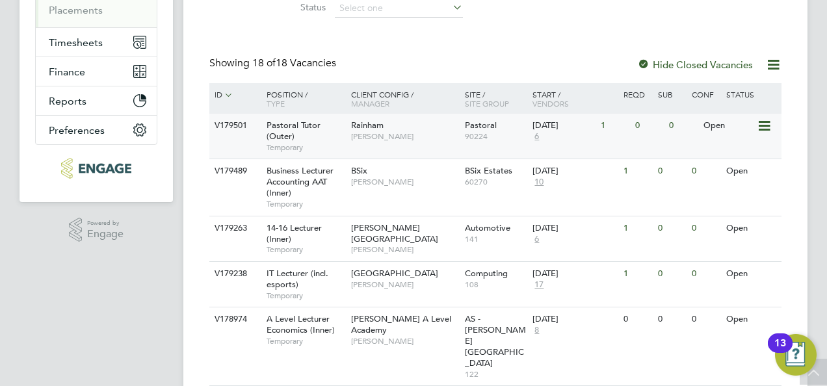
click at [317, 132] on div "Pastoral Tutor (Outer) Temporary" at bounding box center [302, 136] width 91 height 45
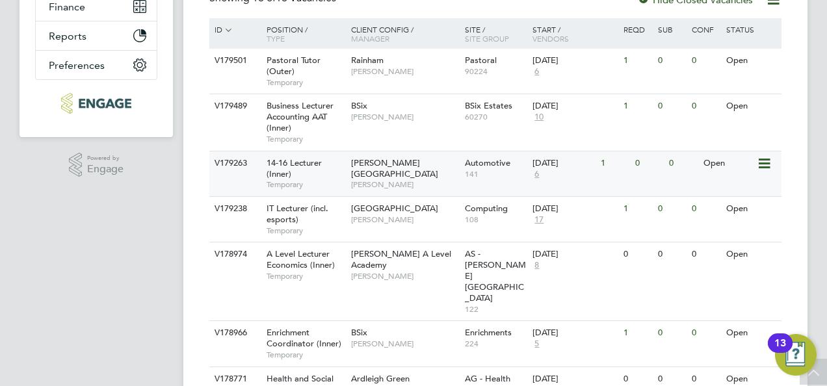
click at [317, 163] on span "14-16 Lecturer (Inner)" at bounding box center [294, 168] width 55 height 22
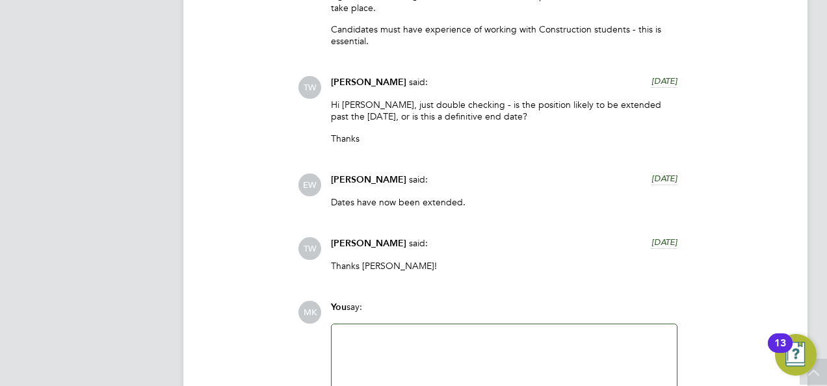
scroll to position [3250, 0]
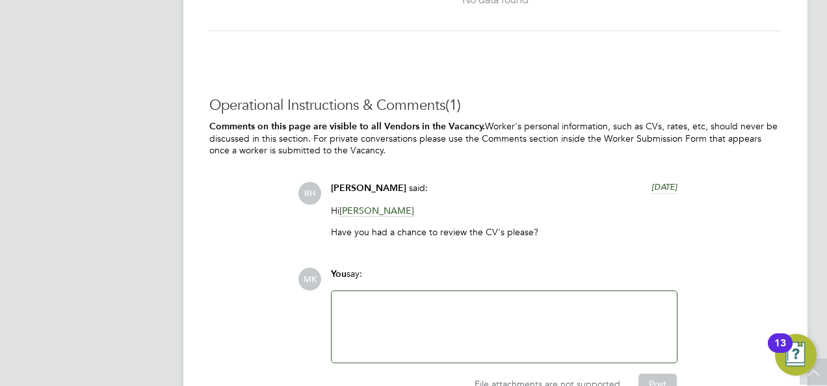
scroll to position [2863, 0]
